Goal: Transaction & Acquisition: Purchase product/service

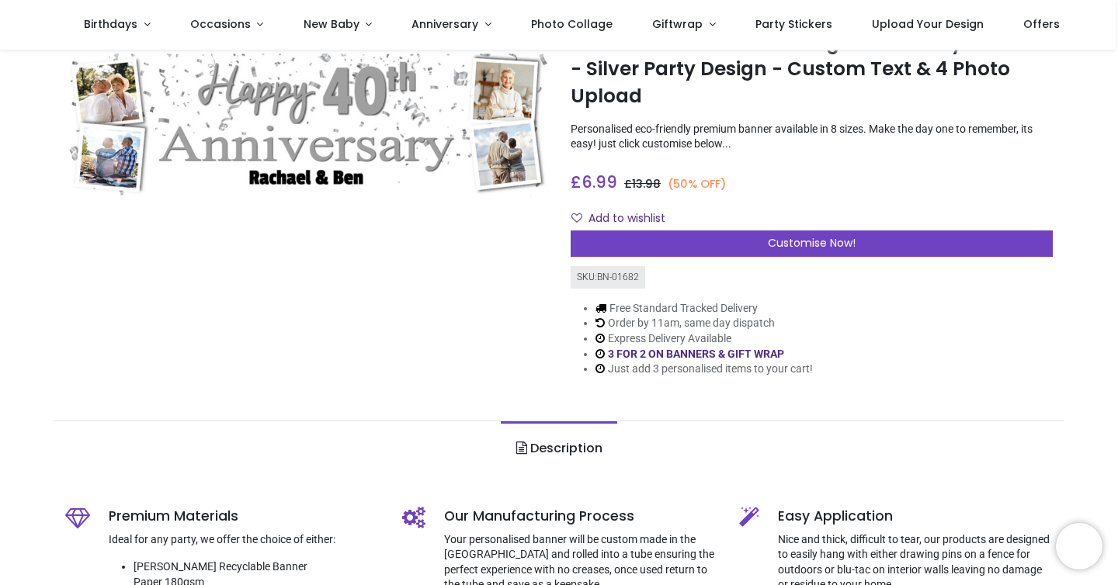
scroll to position [66, 0]
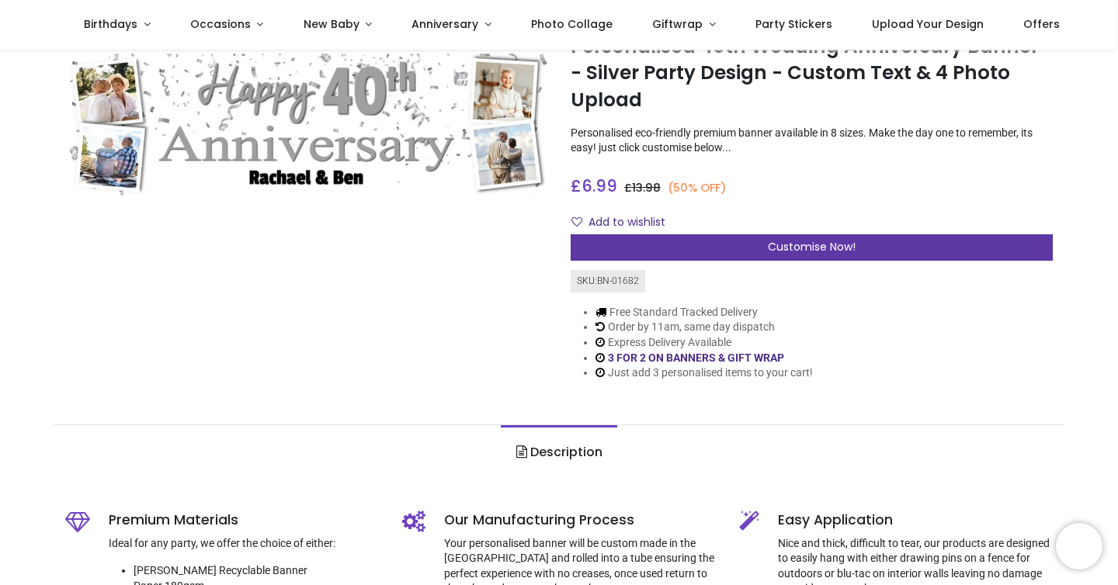
click at [869, 242] on div "Customise Now!" at bounding box center [812, 247] width 482 height 26
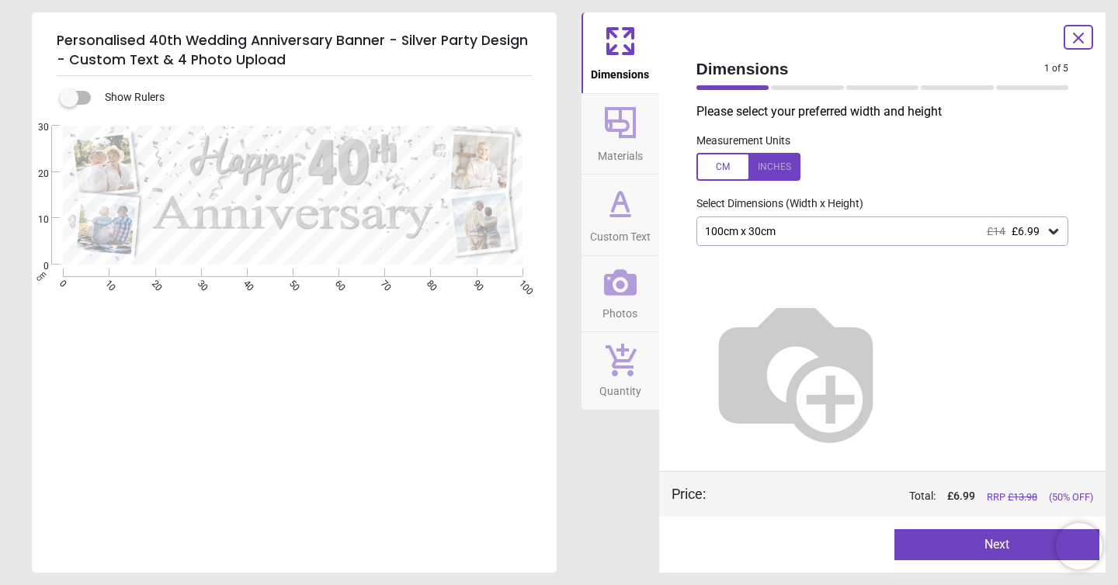
click at [875, 313] on img at bounding box center [795, 370] width 199 height 199
click at [876, 230] on div "100cm x 30cm £14 £6.99" at bounding box center [874, 231] width 343 height 13
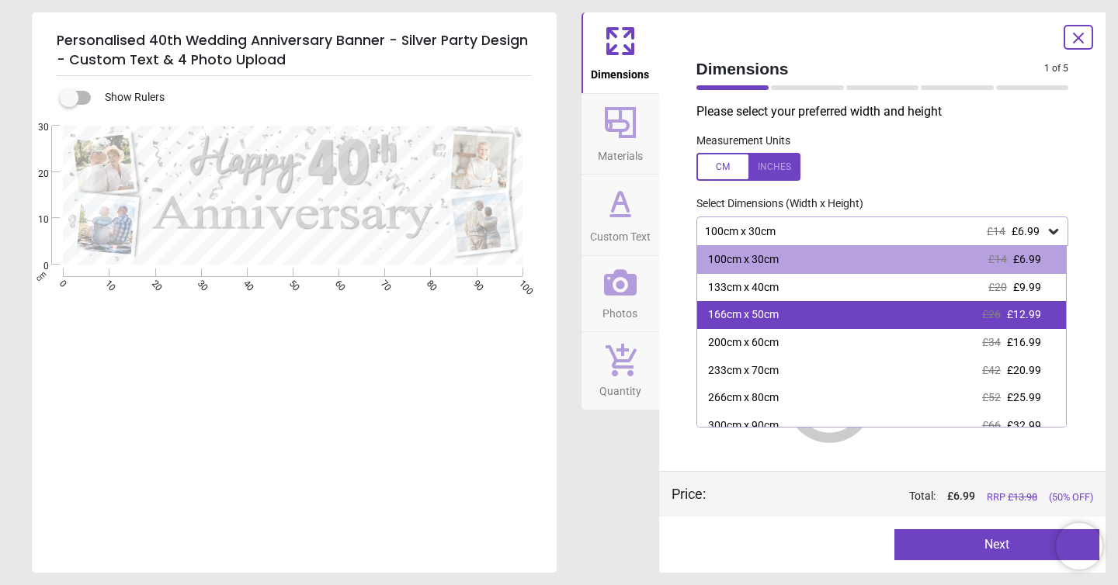
scroll to position [40, 0]
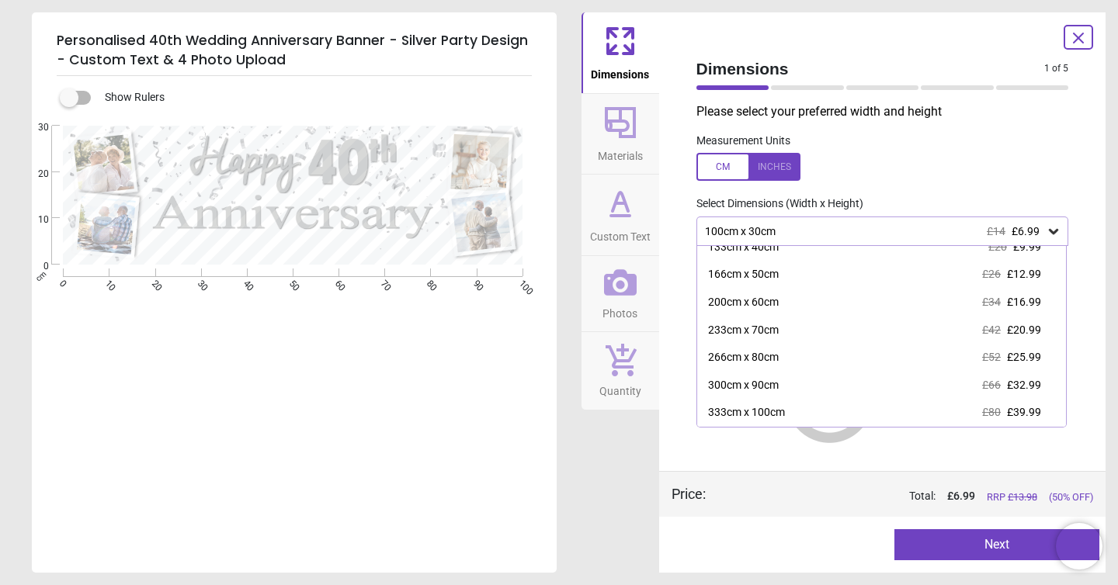
click at [896, 332] on div "233cm x 70cm £42 £20.99" at bounding box center [882, 331] width 370 height 28
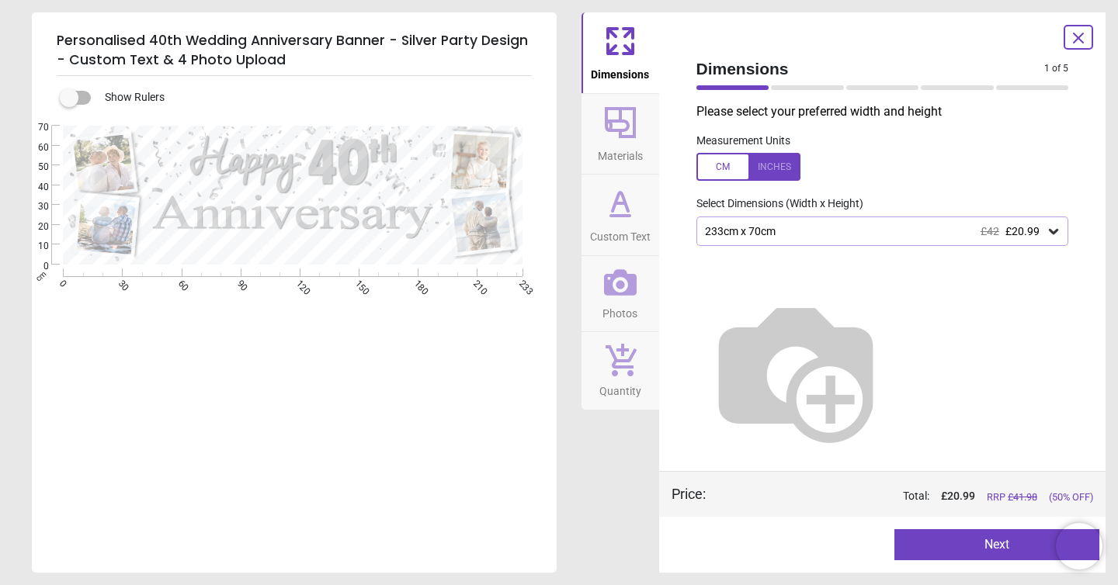
click at [870, 324] on img at bounding box center [795, 370] width 199 height 199
click at [870, 325] on img at bounding box center [795, 370] width 199 height 199
click at [1078, 45] on icon at bounding box center [1078, 38] width 19 height 19
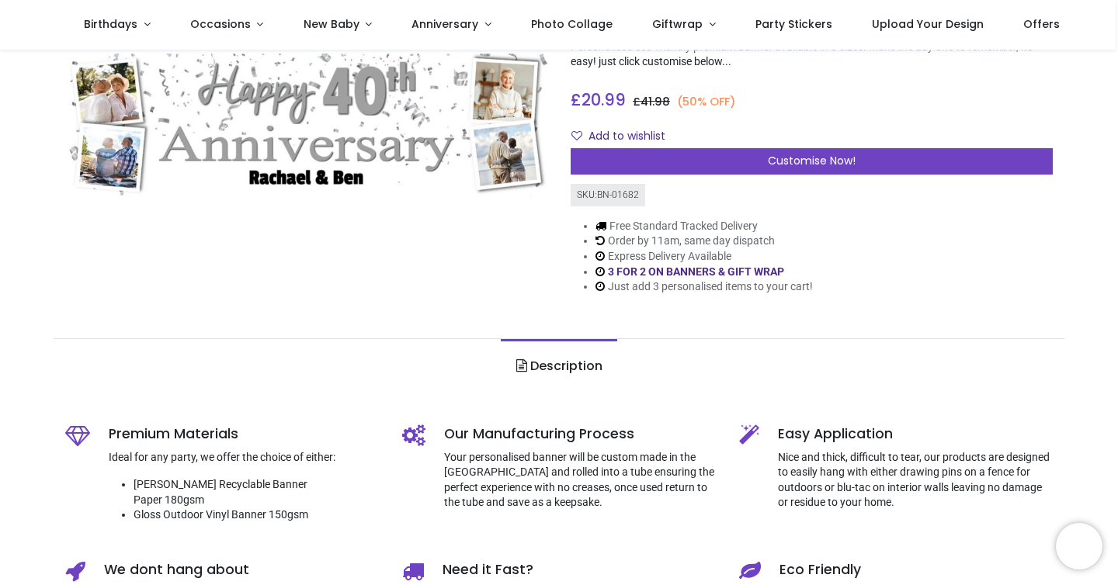
scroll to position [145, 0]
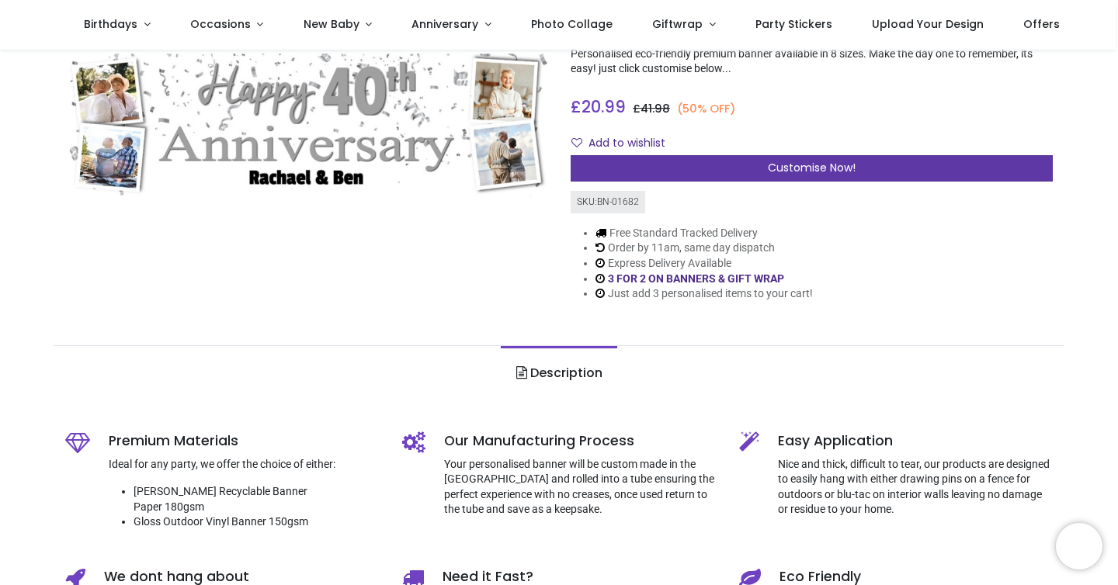
click at [931, 161] on div "Customise Now!" at bounding box center [812, 168] width 482 height 26
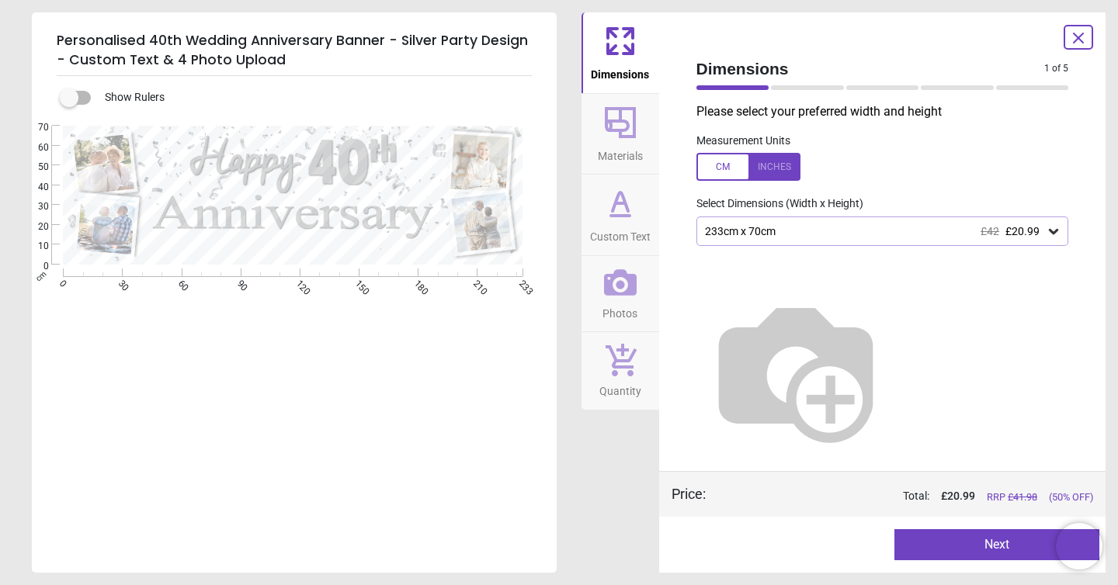
click at [831, 227] on div "233cm x 70cm £42 £20.99" at bounding box center [874, 231] width 343 height 13
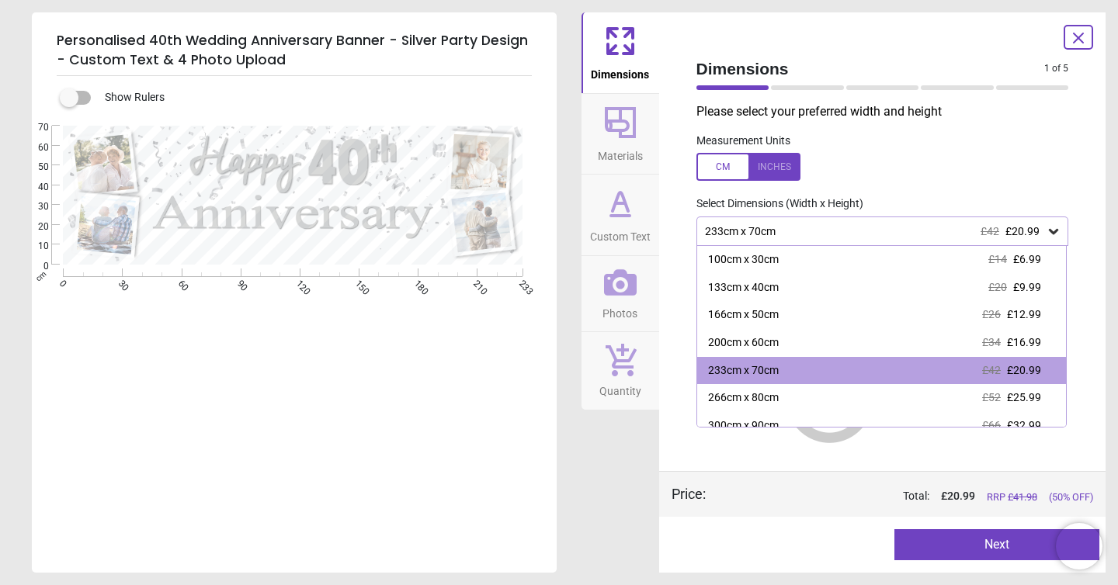
click at [1074, 40] on icon at bounding box center [1078, 38] width 19 height 19
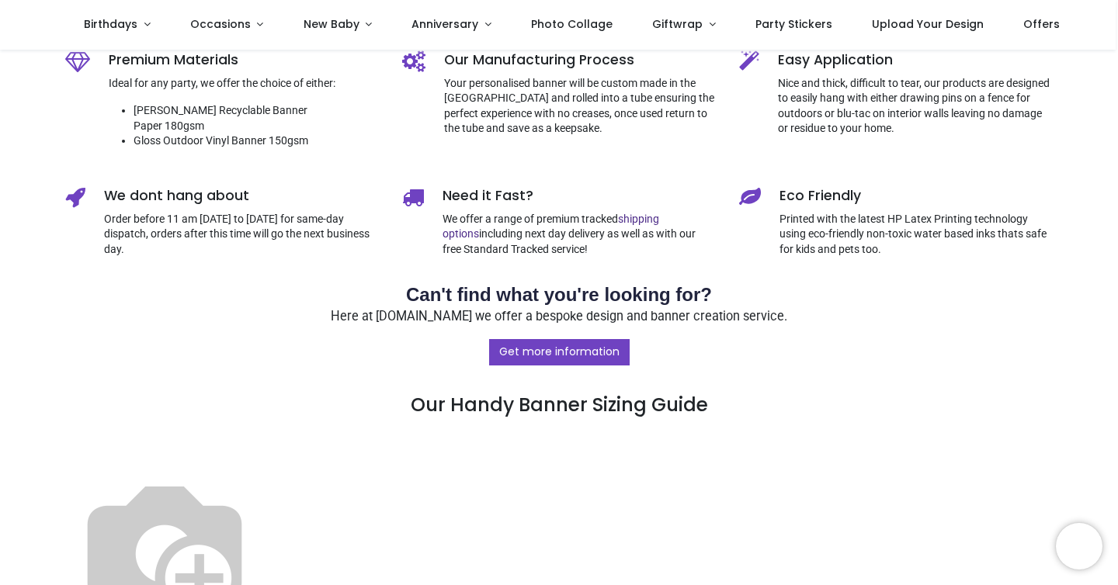
scroll to position [734, 0]
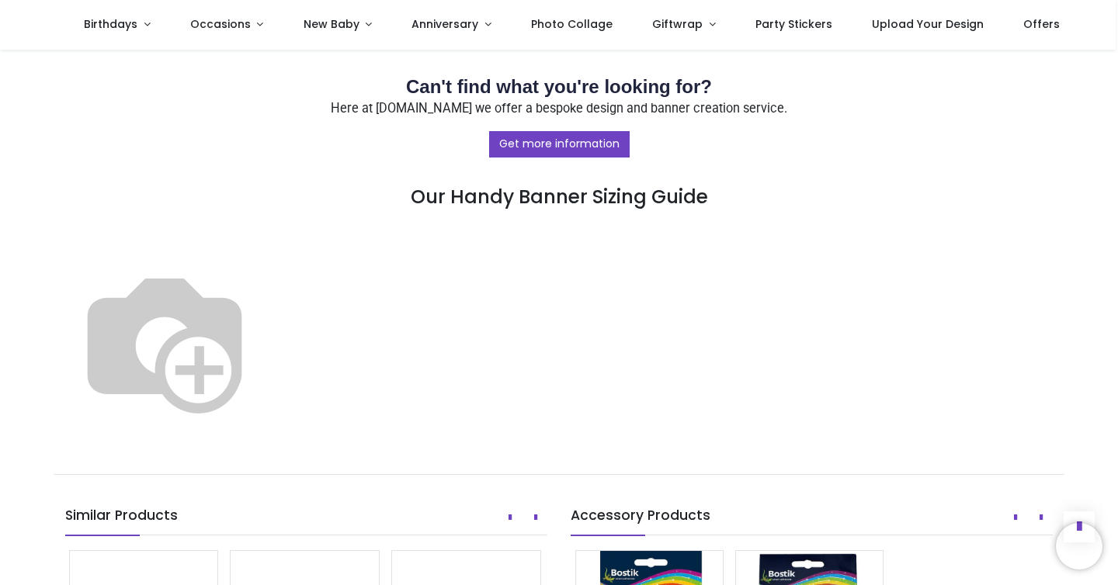
drag, startPoint x: 367, startPoint y: 381, endPoint x: 0, endPoint y: 1, distance: 528.7
